Goal: Navigation & Orientation: Find specific page/section

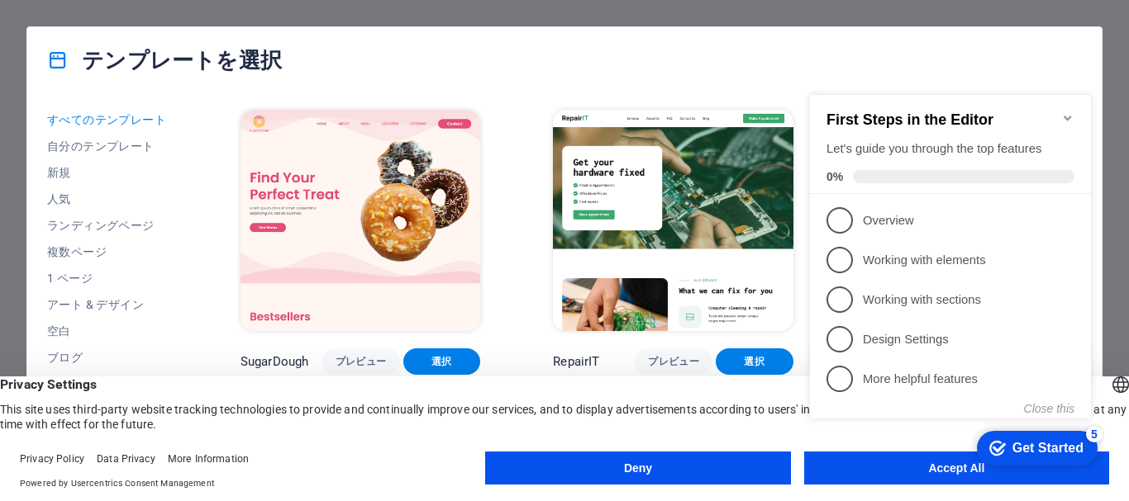
click at [848, 467] on div "checkmark Get Started 5 First Steps in the Editor Let's guide you through the t…" at bounding box center [953, 270] width 301 height 405
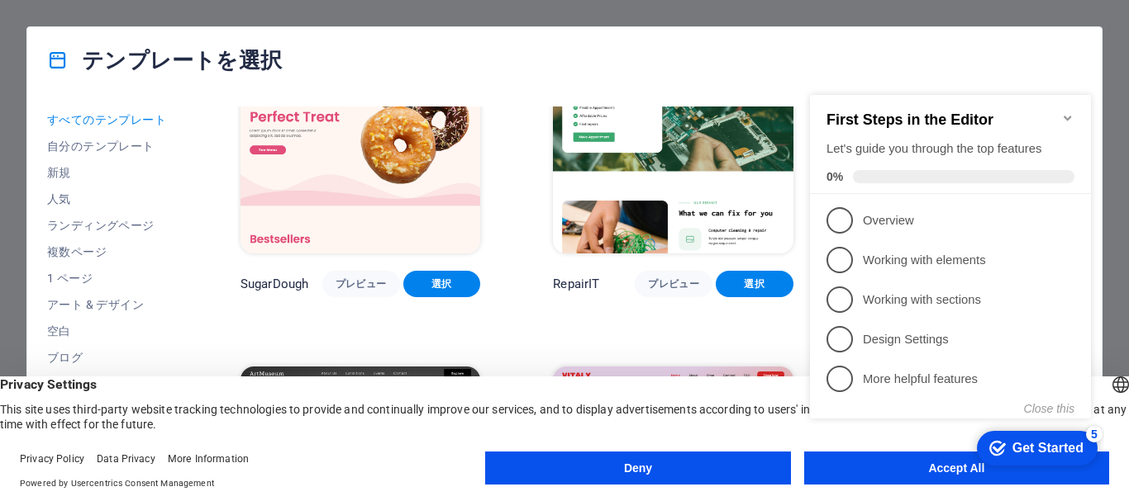
scroll to position [165, 0]
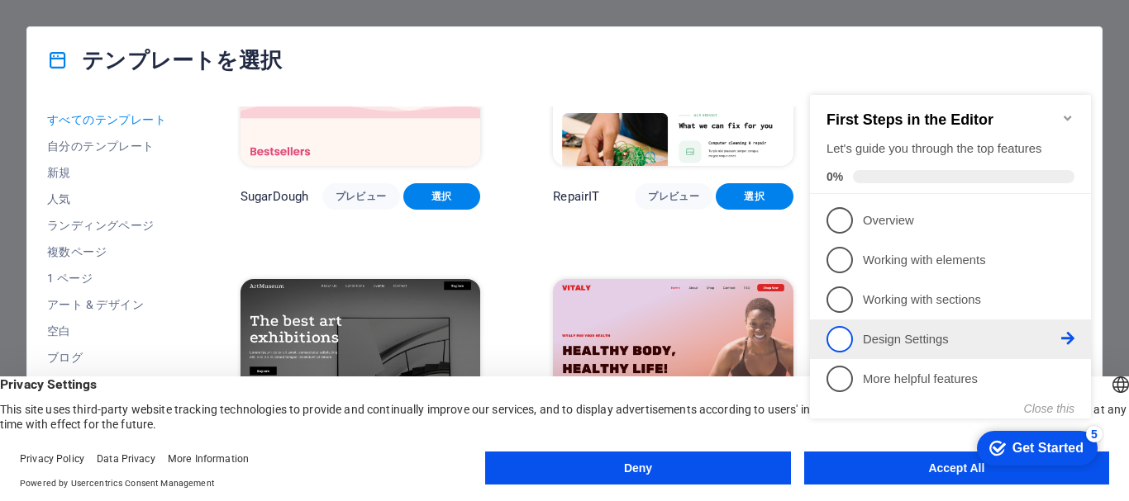
click at [826, 338] on span "4" at bounding box center [839, 339] width 26 height 26
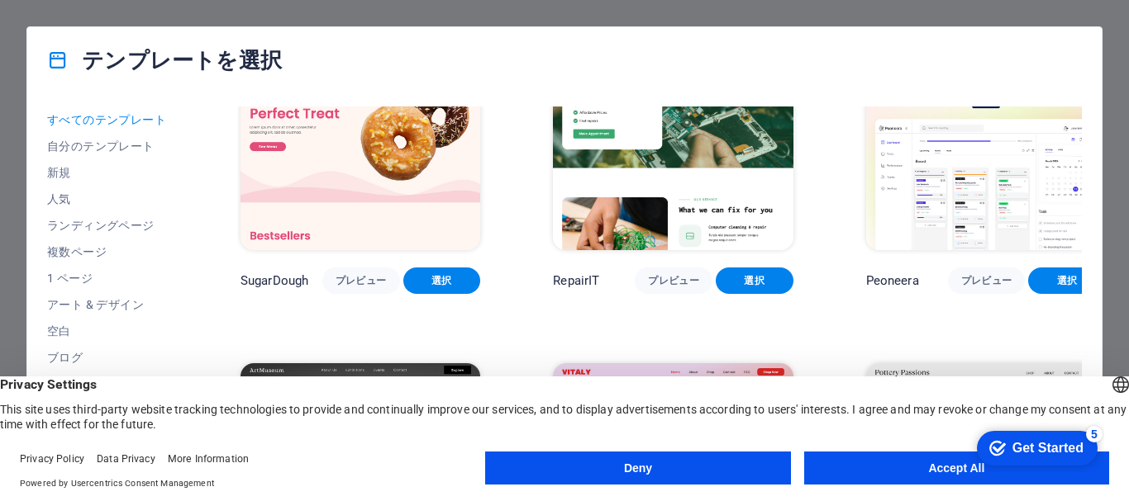
scroll to position [0, 0]
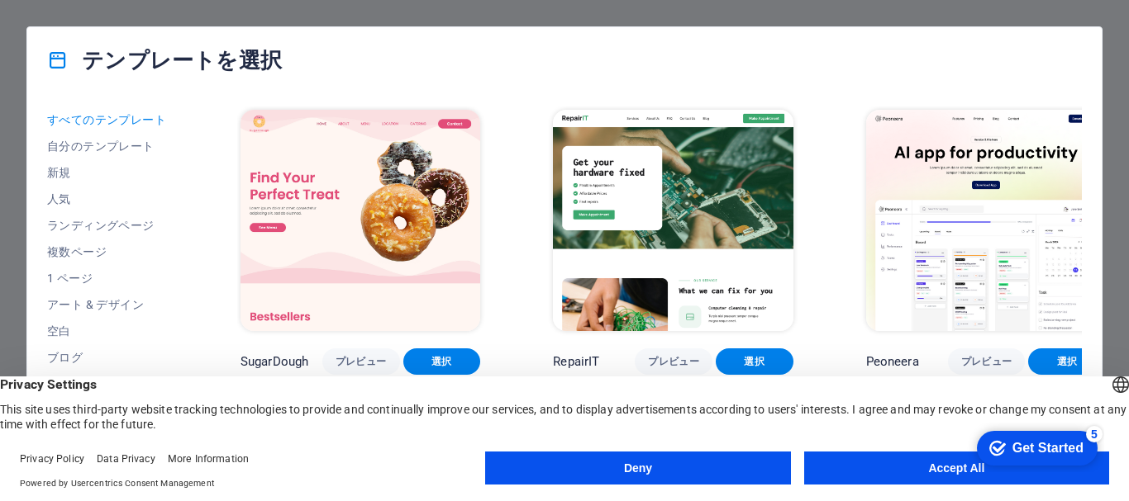
click at [1109, 387] on div "English Deutsch" at bounding box center [1120, 386] width 23 height 27
click at [1107, 323] on div "テンプレートを選択 すべてのテンプレート 自分のテンプレート 新規 人気 ランディングページ 複数ページ 1 ページ アート & デザイン 空白 ブログ Bu…" at bounding box center [564, 250] width 1129 height 501
click at [1113, 258] on div "テンプレートを選択 すべてのテンプレート 自分のテンプレート 新規 人気 ランディングページ 複数ページ 1 ページ アート & デザイン 空白 ブログ Bu…" at bounding box center [564, 250] width 1129 height 501
click at [335, 386] on span "Privacy Settings" at bounding box center [564, 385] width 1129 height 17
click at [625, 461] on button "Deny" at bounding box center [637, 468] width 305 height 33
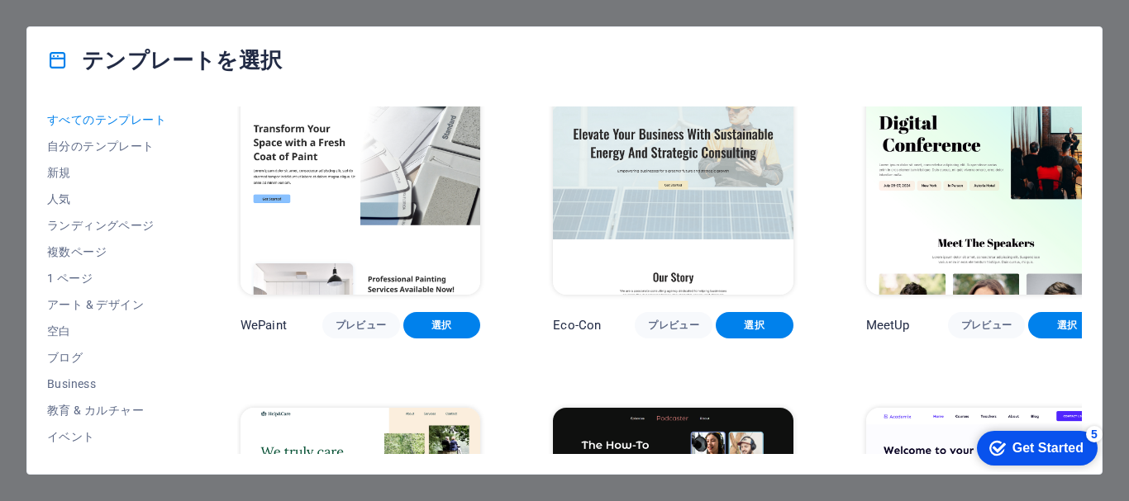
scroll to position [1487, 0]
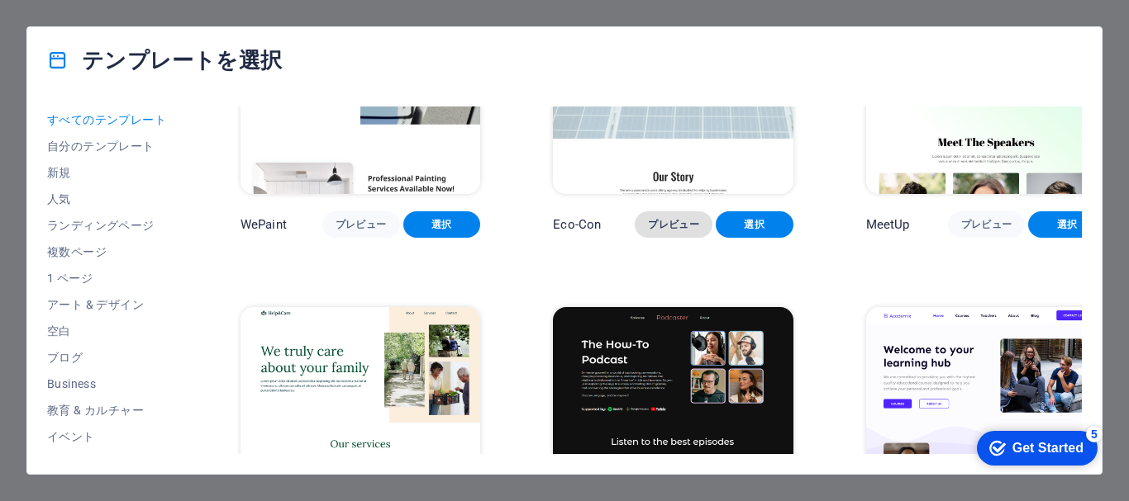
click at [648, 218] on span "プレビュー" at bounding box center [673, 224] width 51 height 13
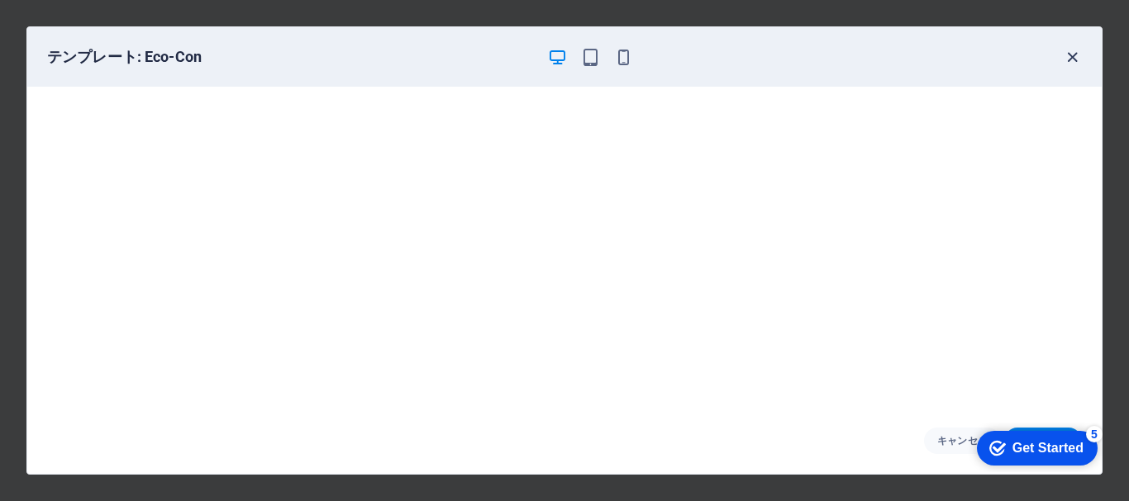
click at [1071, 57] on icon "button" at bounding box center [1071, 57] width 19 height 19
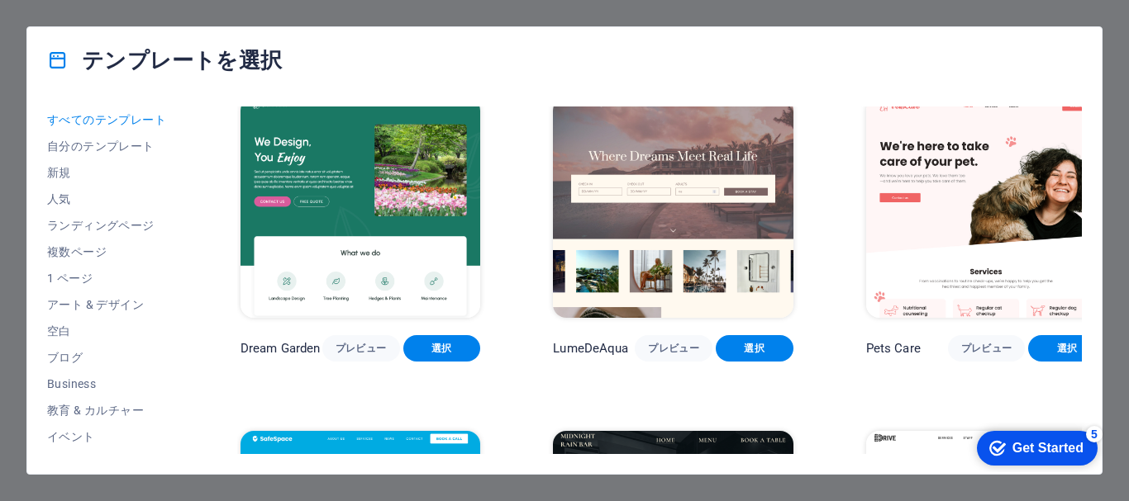
scroll to position [3057, 0]
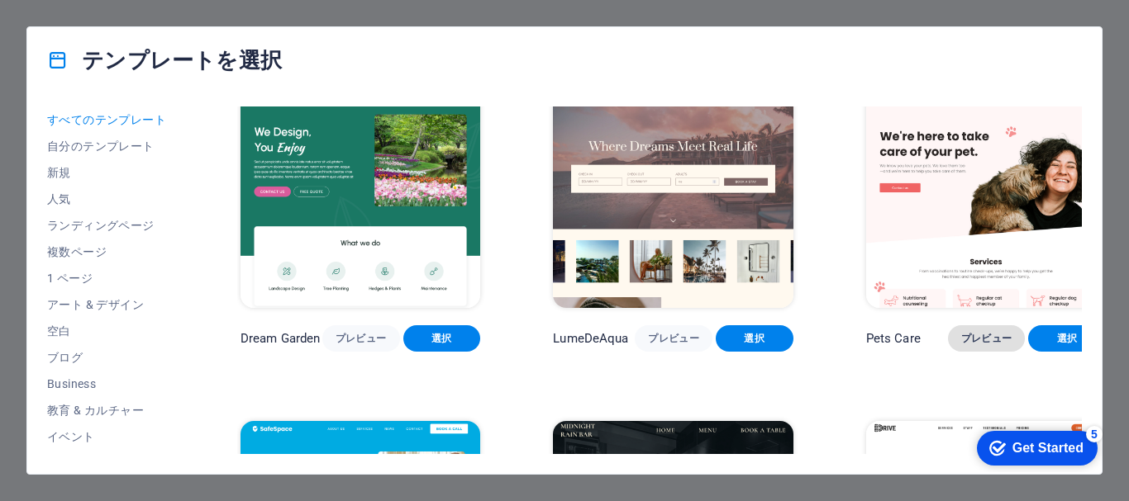
click at [964, 332] on span "プレビュー" at bounding box center [986, 338] width 51 height 13
